Goal: Task Accomplishment & Management: Use online tool/utility

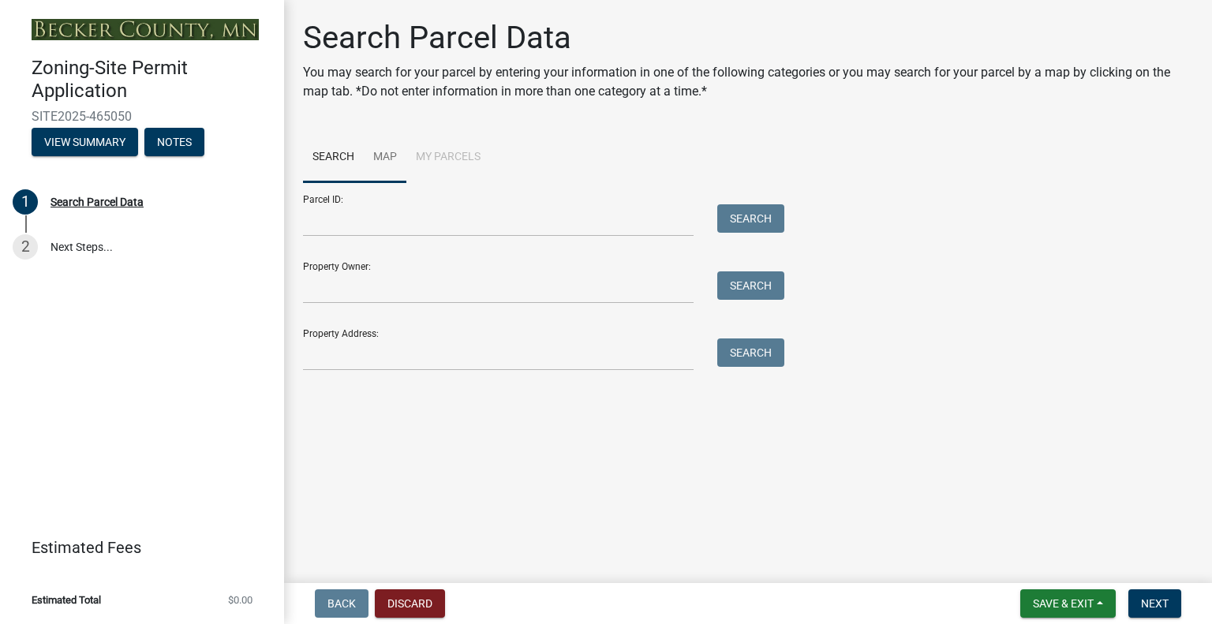
click at [387, 150] on link "Map" at bounding box center [385, 158] width 43 height 50
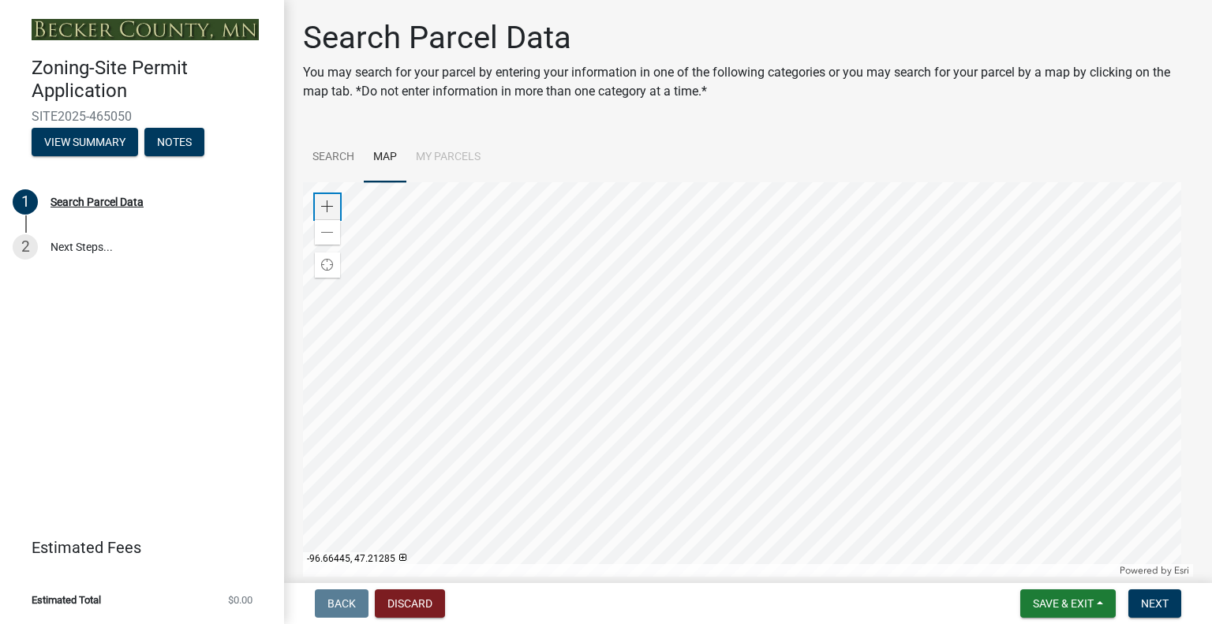
click at [333, 207] on span at bounding box center [327, 206] width 13 height 13
click at [589, 356] on div at bounding box center [748, 379] width 890 height 394
click at [655, 350] on div at bounding box center [748, 379] width 890 height 394
click at [322, 203] on span at bounding box center [327, 206] width 13 height 13
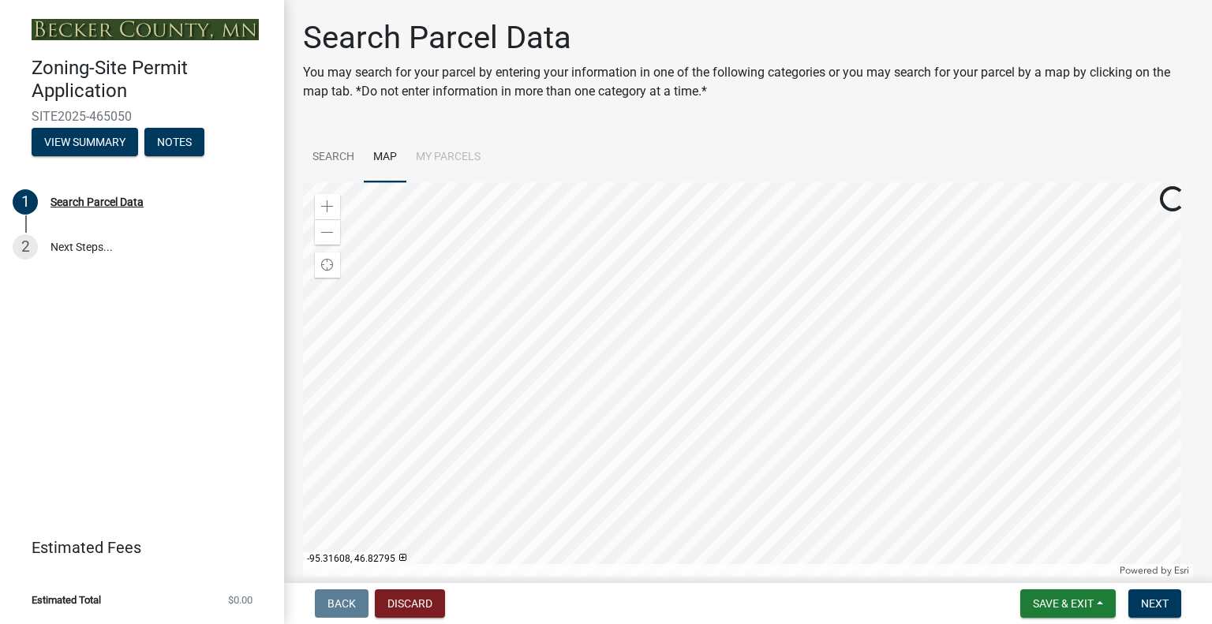
click at [701, 477] on div at bounding box center [748, 379] width 890 height 394
click at [329, 202] on span at bounding box center [327, 206] width 13 height 13
click at [628, 220] on div at bounding box center [748, 379] width 890 height 394
click at [551, 339] on div at bounding box center [748, 379] width 890 height 394
click at [609, 359] on div at bounding box center [748, 379] width 890 height 394
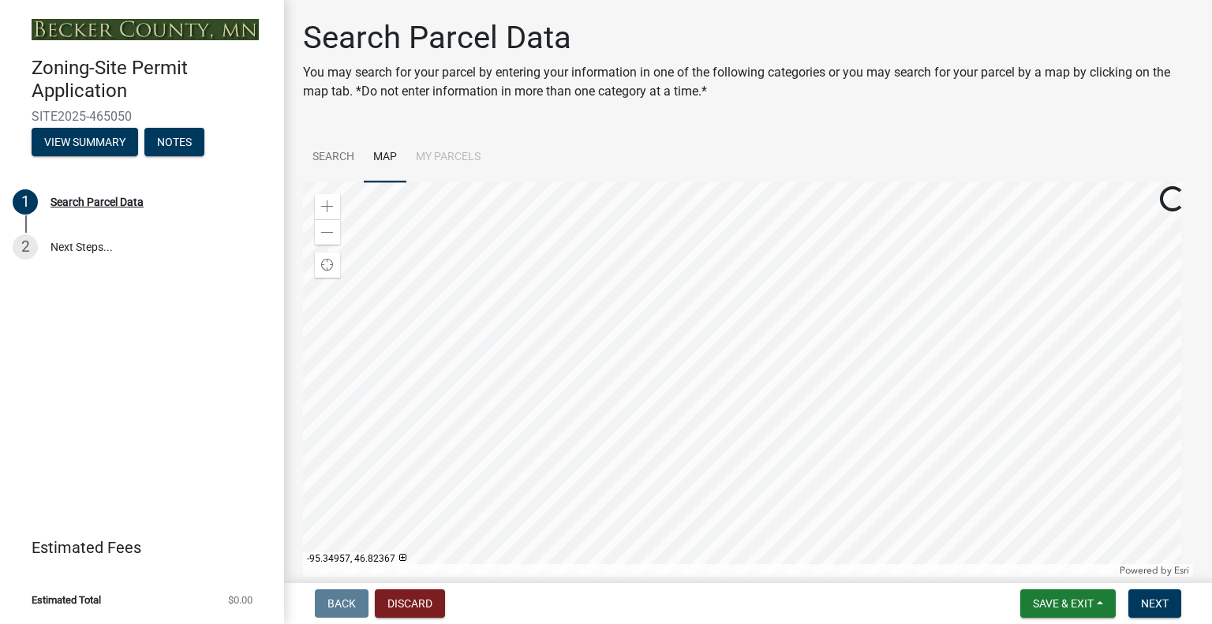
click at [578, 334] on div at bounding box center [748, 379] width 890 height 394
click at [331, 208] on span at bounding box center [327, 206] width 13 height 13
click at [590, 409] on div at bounding box center [748, 379] width 890 height 394
click at [331, 208] on span at bounding box center [327, 206] width 13 height 13
click at [328, 239] on div "Zoom out" at bounding box center [327, 231] width 25 height 25
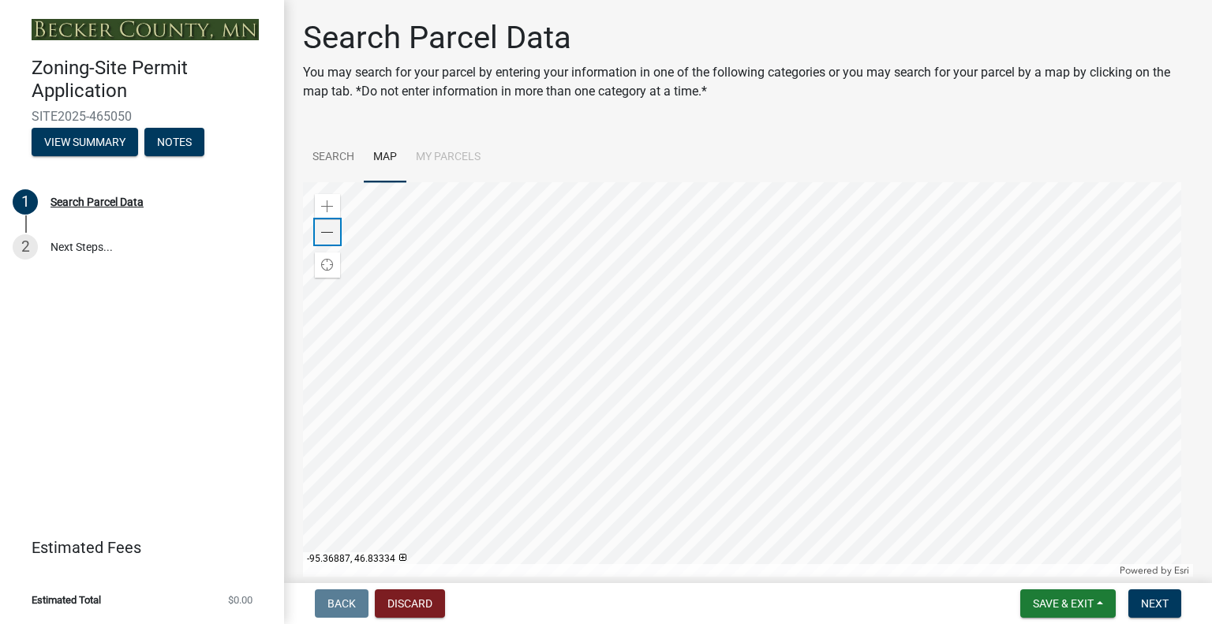
click at [327, 230] on span at bounding box center [327, 232] width 13 height 13
click at [701, 286] on div at bounding box center [748, 379] width 890 height 394
click at [325, 205] on span at bounding box center [327, 206] width 13 height 13
click at [604, 428] on div at bounding box center [748, 379] width 890 height 394
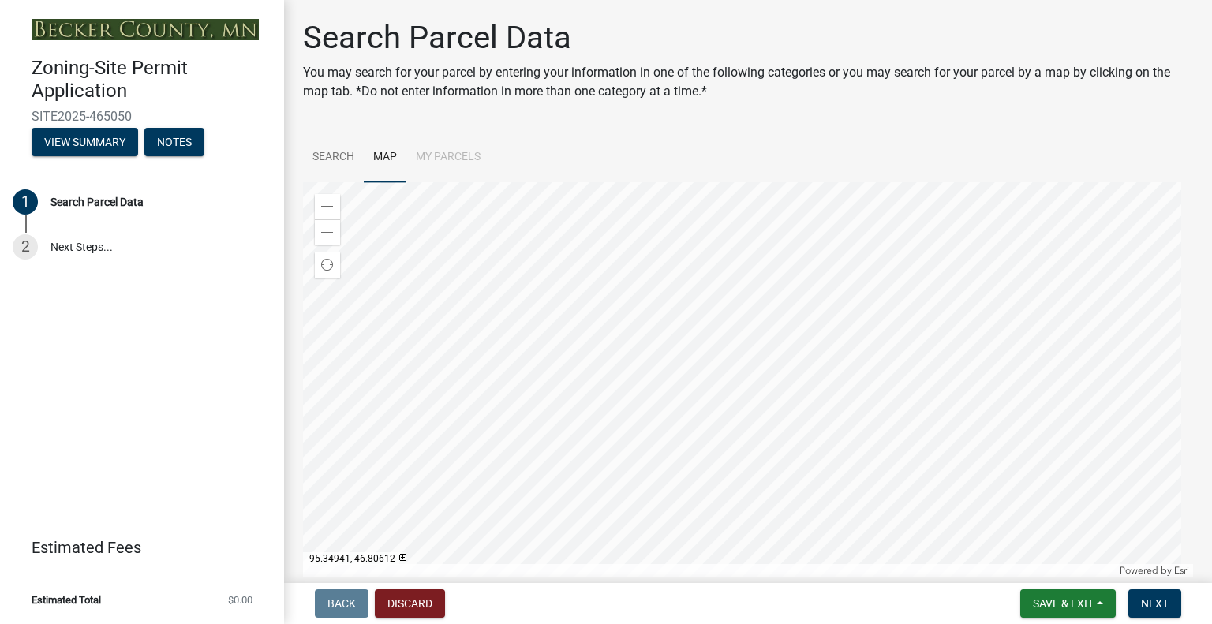
click at [745, 258] on div at bounding box center [748, 379] width 890 height 394
click at [320, 204] on div "Zoom in" at bounding box center [327, 206] width 25 height 25
click at [331, 235] on span at bounding box center [327, 232] width 13 height 13
click at [811, 408] on div at bounding box center [748, 379] width 890 height 394
click at [780, 350] on div at bounding box center [748, 379] width 890 height 394
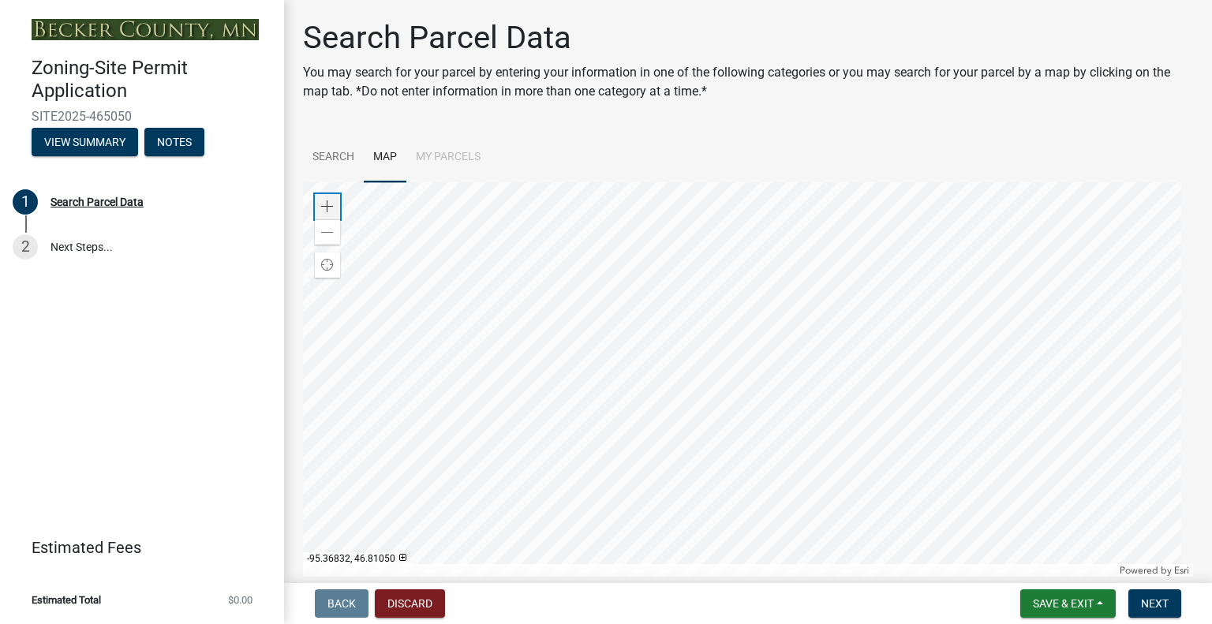
click at [334, 211] on div "Zoom in" at bounding box center [327, 206] width 25 height 25
click at [701, 535] on div at bounding box center [748, 379] width 890 height 394
click at [334, 237] on div "Zoom out" at bounding box center [327, 231] width 25 height 25
click at [1160, 609] on span "Next" at bounding box center [1155, 603] width 28 height 13
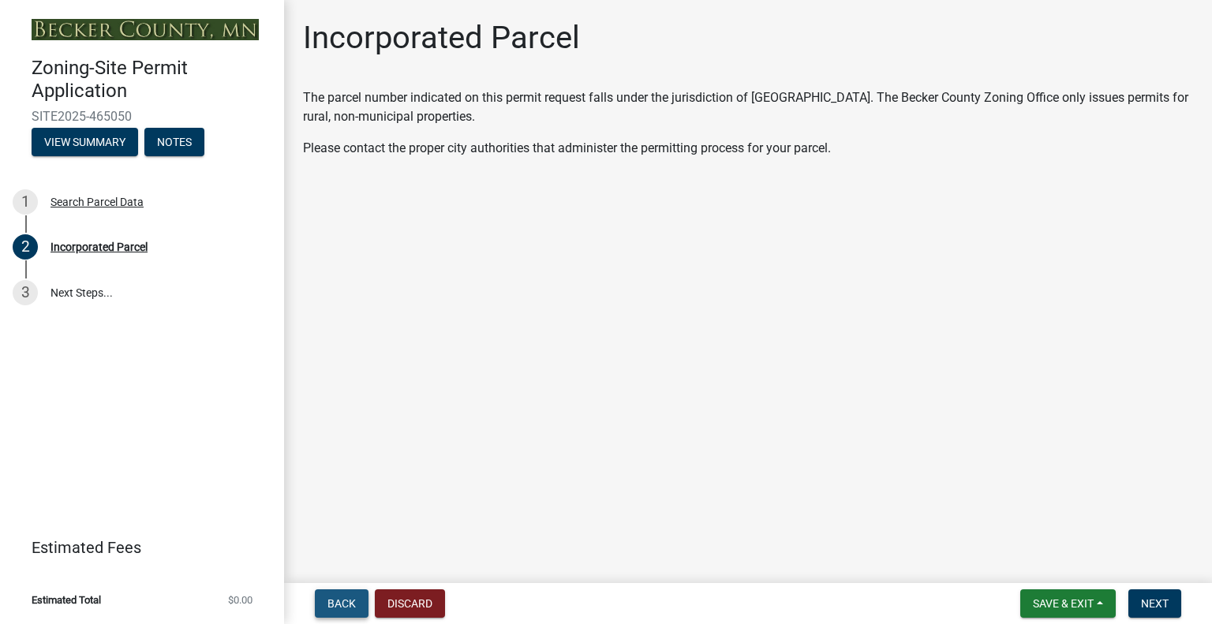
click at [357, 605] on button "Back" at bounding box center [342, 603] width 54 height 28
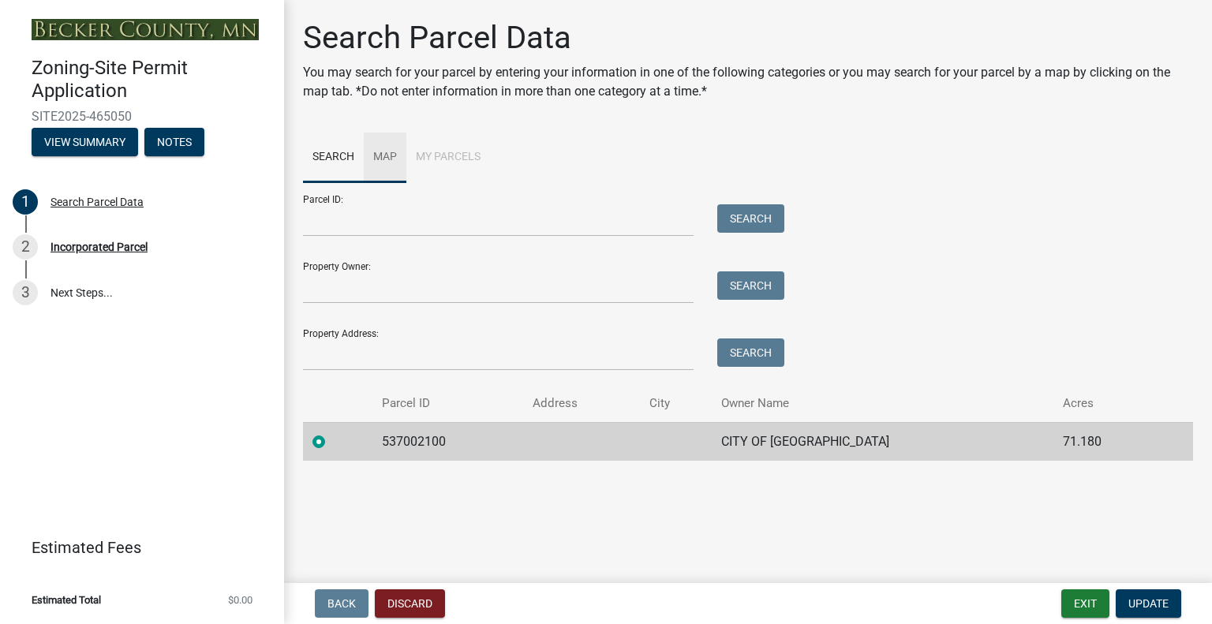
click at [385, 151] on link "Map" at bounding box center [385, 158] width 43 height 50
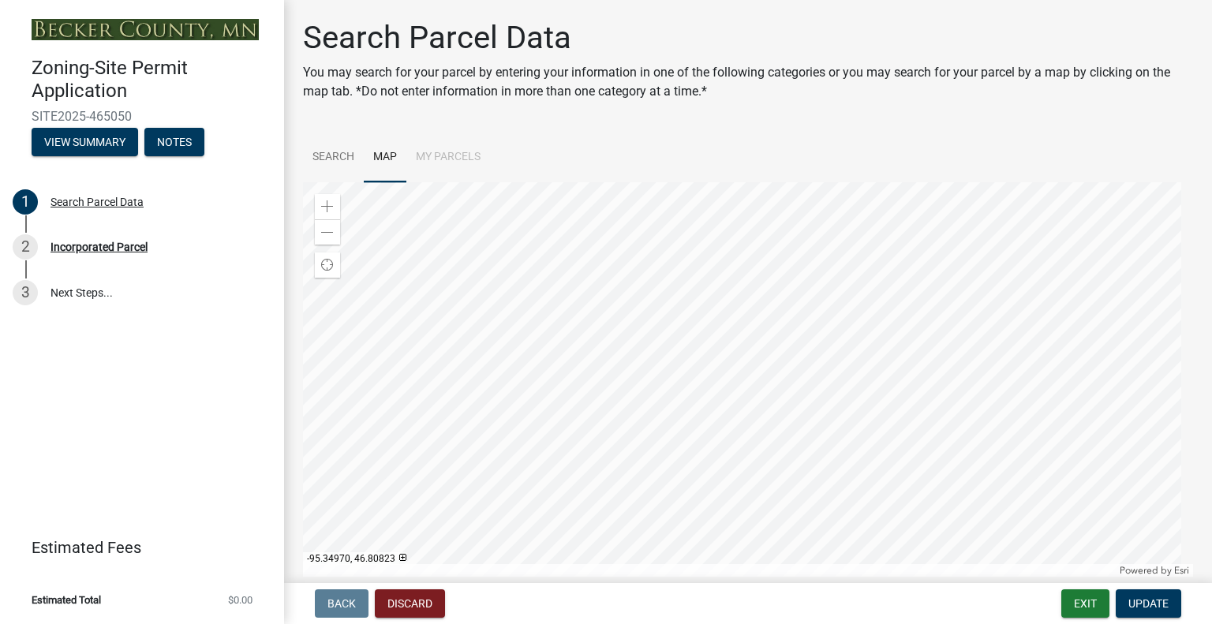
click at [735, 227] on div at bounding box center [748, 379] width 890 height 394
click at [738, 478] on div at bounding box center [748, 379] width 890 height 394
click at [332, 203] on span at bounding box center [327, 206] width 13 height 13
click at [540, 258] on div at bounding box center [748, 379] width 890 height 394
click at [339, 204] on div "Zoom in" at bounding box center [327, 206] width 25 height 25
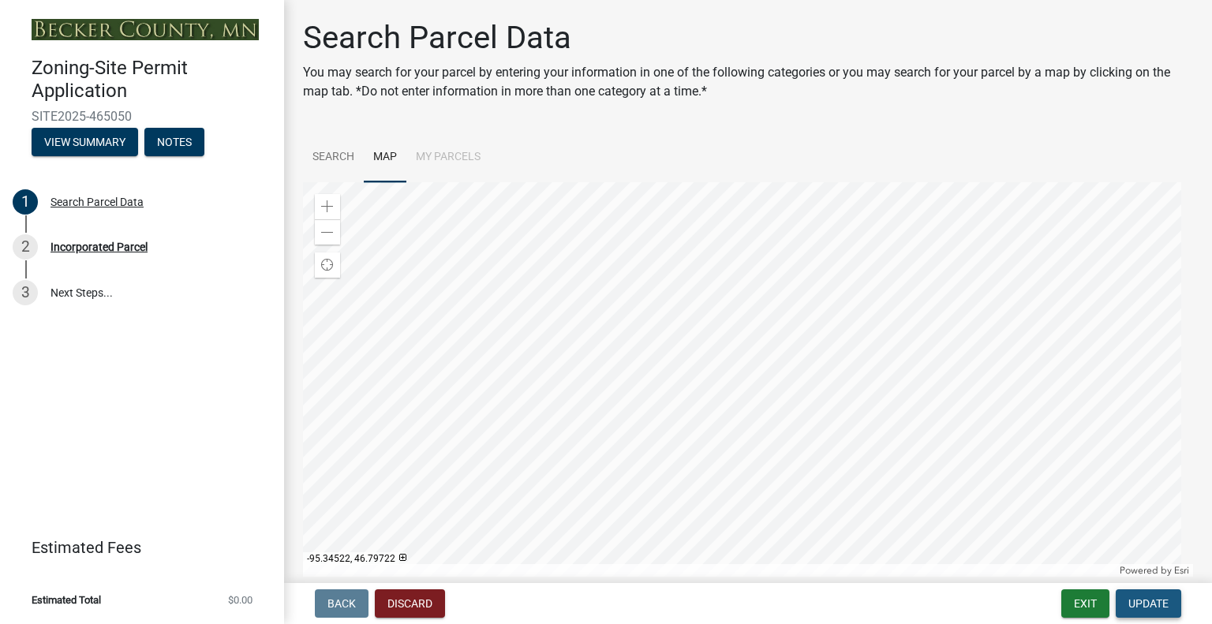
click at [1146, 608] on span "Update" at bounding box center [1148, 603] width 40 height 13
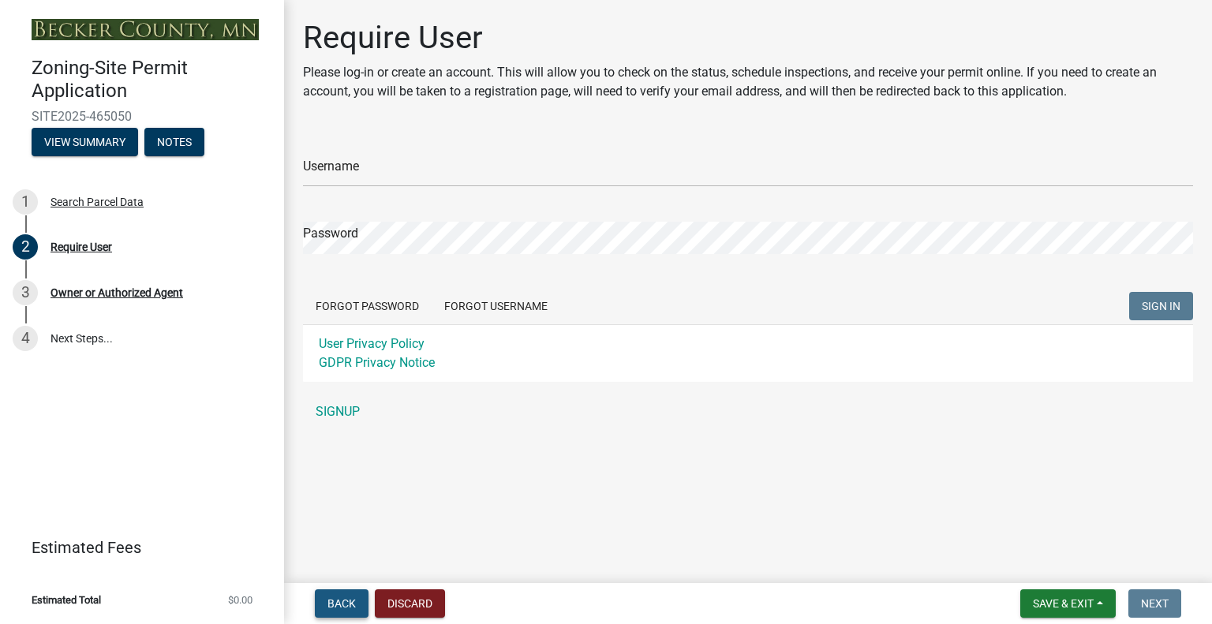
click at [355, 602] on span "Back" at bounding box center [341, 603] width 28 height 13
